Goal: Task Accomplishment & Management: Complete application form

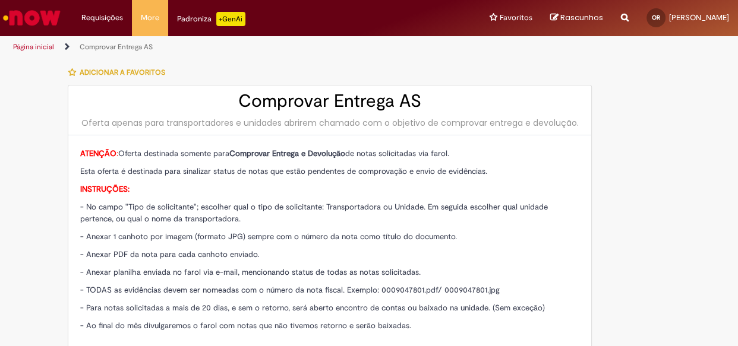
type input "**********"
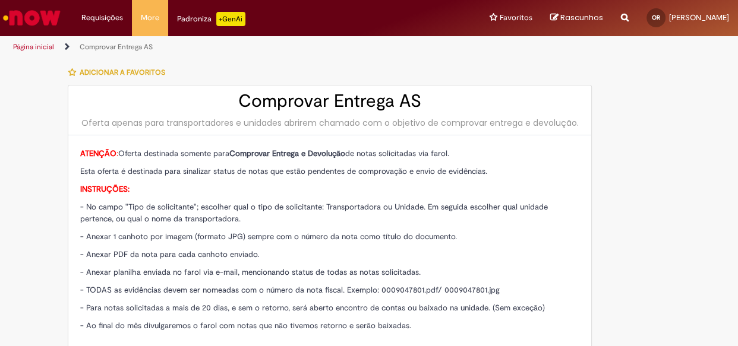
type input "**********"
click at [114, 24] on li "Requisições Exibir Todas as Solicitações" at bounding box center [101, 18] width 59 height 36
click at [508, 83] on div "Adicionar a Favoritos" at bounding box center [330, 72] width 524 height 25
click at [503, 65] on div "Adicionar a Favoritos" at bounding box center [330, 72] width 524 height 25
click at [89, 8] on li "Requisições Exibir Todas as Solicitações" at bounding box center [101, 18] width 59 height 36
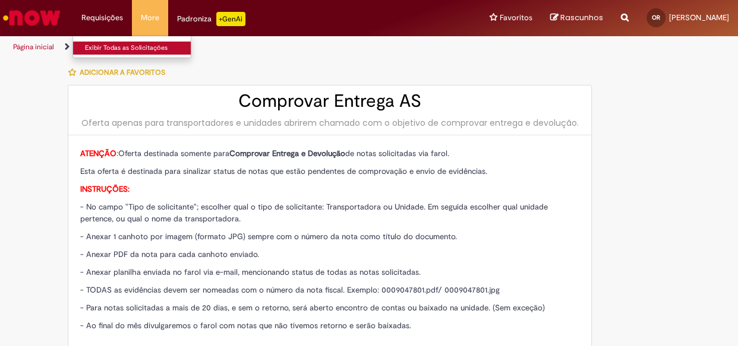
click at [99, 45] on link "Exibir Todas as Solicitações" at bounding box center [138, 48] width 131 height 13
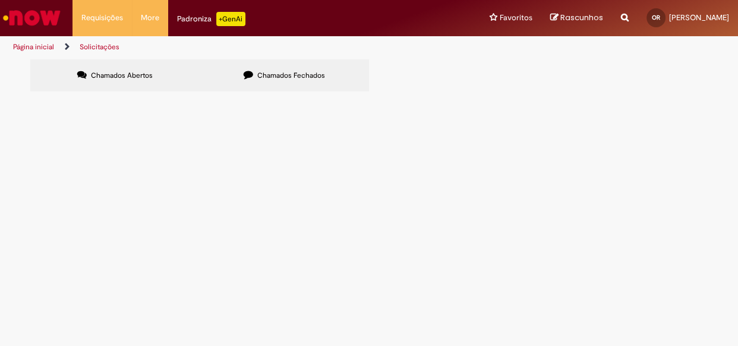
click at [26, 47] on link "Página inicial" at bounding box center [33, 47] width 41 height 10
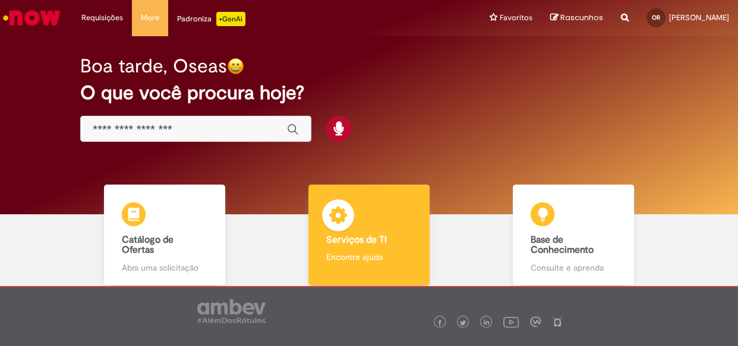
click at [353, 243] on b "Serviços de TI" at bounding box center [356, 240] width 61 height 12
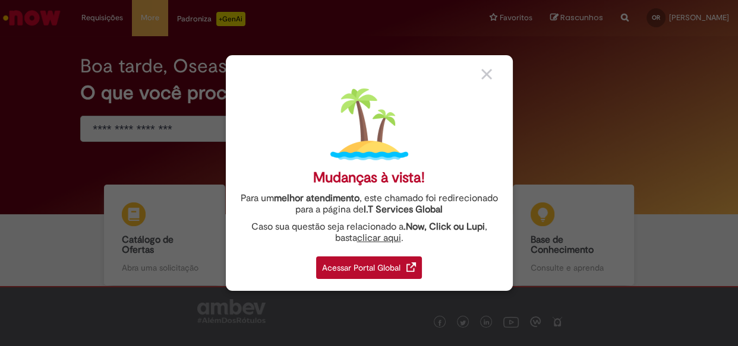
click at [371, 235] on link "clicar aqui" at bounding box center [379, 235] width 44 height 18
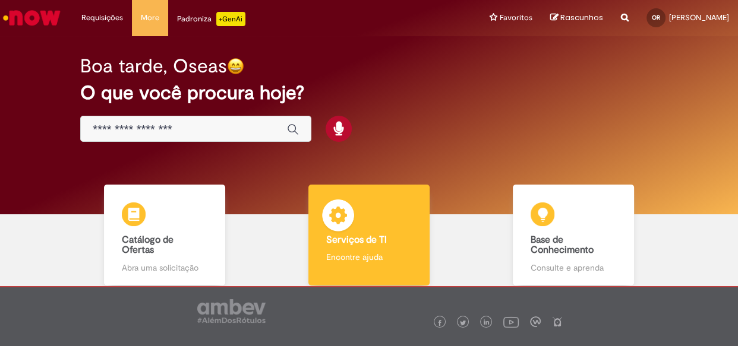
click at [378, 222] on div "Serviços de TI Serviços de TI Encontre ajuda" at bounding box center [368, 235] width 121 height 101
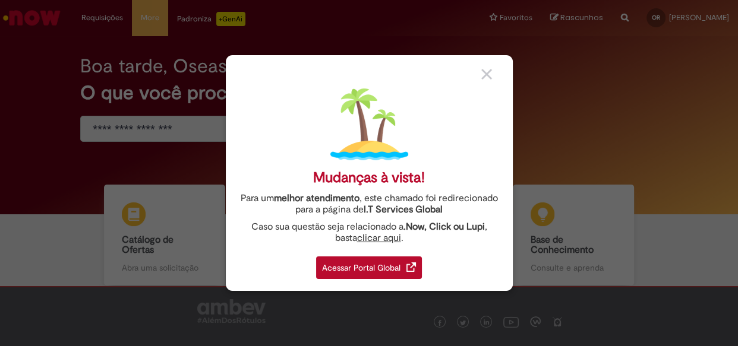
click at [362, 267] on div "Acessar Portal Global" at bounding box center [369, 268] width 106 height 23
